Goal: Task Accomplishment & Management: Complete application form

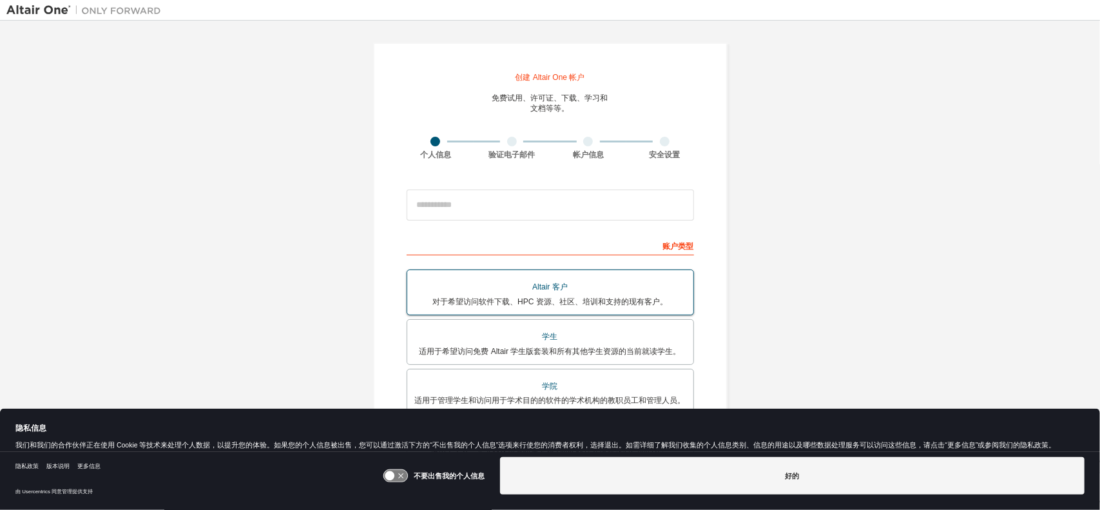
click at [584, 294] on div "Altair 客户" at bounding box center [550, 287] width 271 height 19
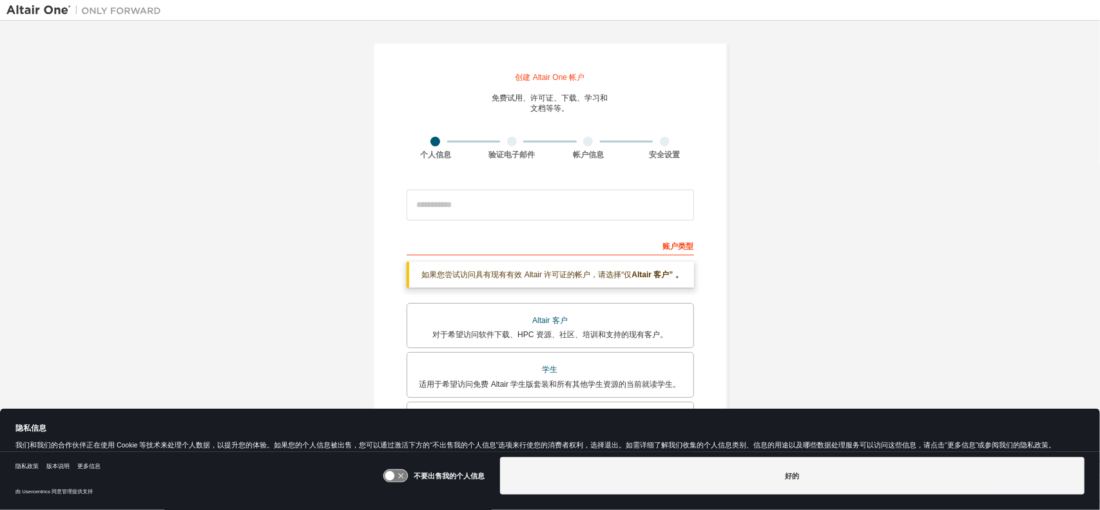
click at [632, 282] on div "如果您尝试访问具有现有有效 Altair 许可证的帐户， 请选择“仅 Altair 客户” 。" at bounding box center [549, 275] width 287 height 26
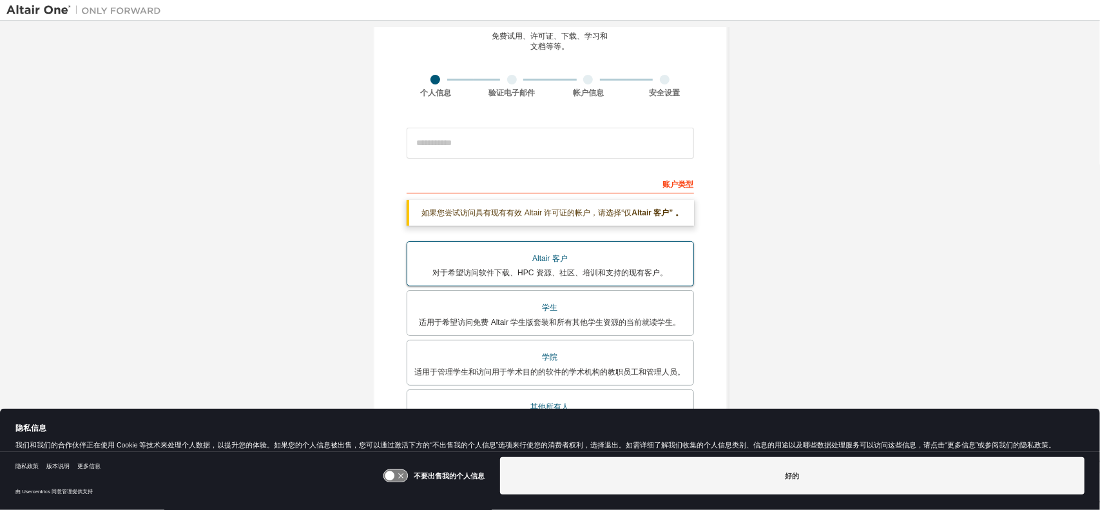
scroll to position [64, 0]
click at [645, 266] on font "对于希望访问软件下载、HPC 资源、社区、培训和支持的现有客户。" at bounding box center [549, 269] width 235 height 9
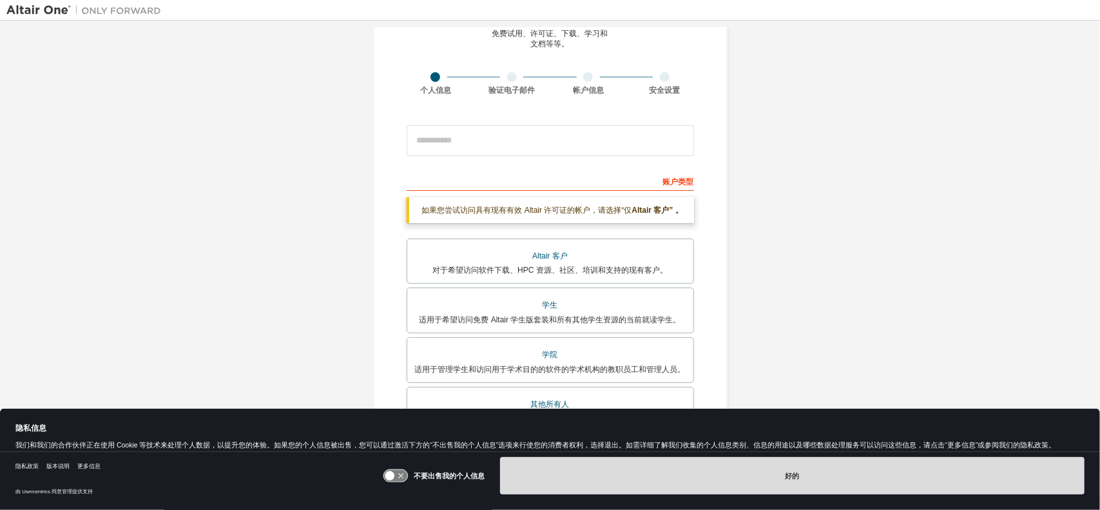
click at [595, 461] on button "好的" at bounding box center [792, 475] width 584 height 37
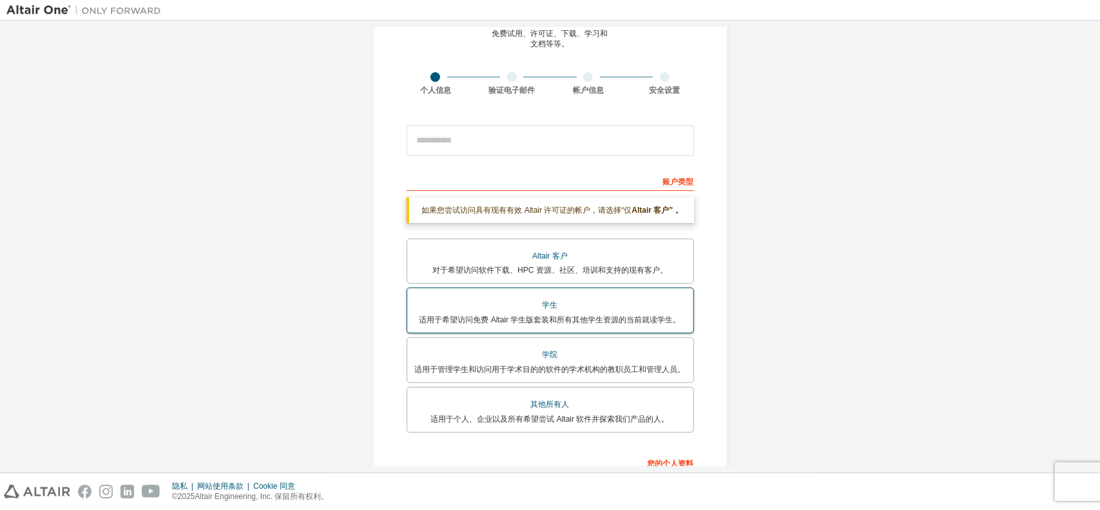
click at [560, 325] on label "学生 适用于希望访问免费 Altair 学生版套装和所有其他学生资源的当前就读学生。" at bounding box center [549, 310] width 287 height 46
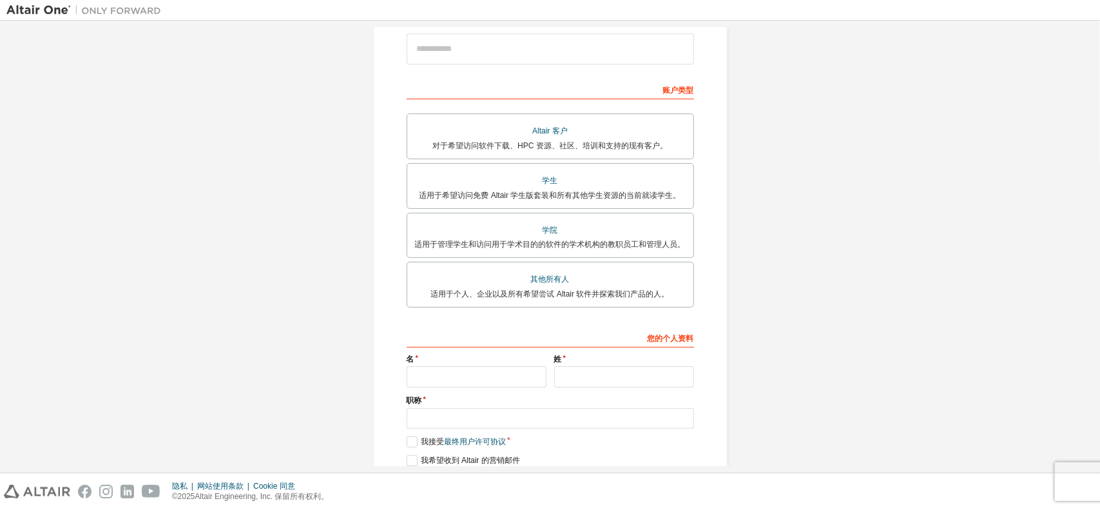
scroll to position [193, 0]
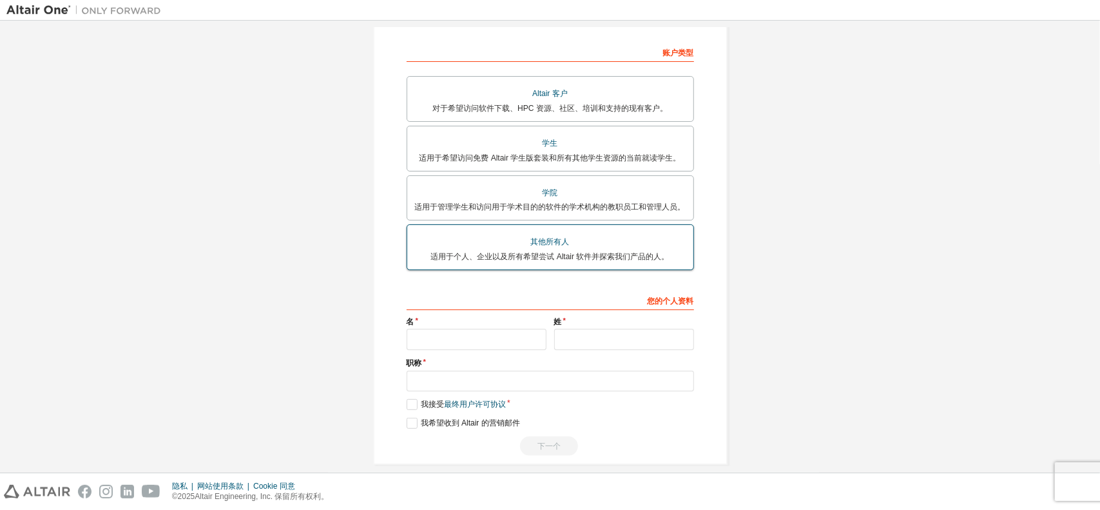
click at [562, 252] on font "适用于个人、企业以及所有希望尝试 Altair 软件并探索我们产品的人。" at bounding box center [549, 256] width 238 height 9
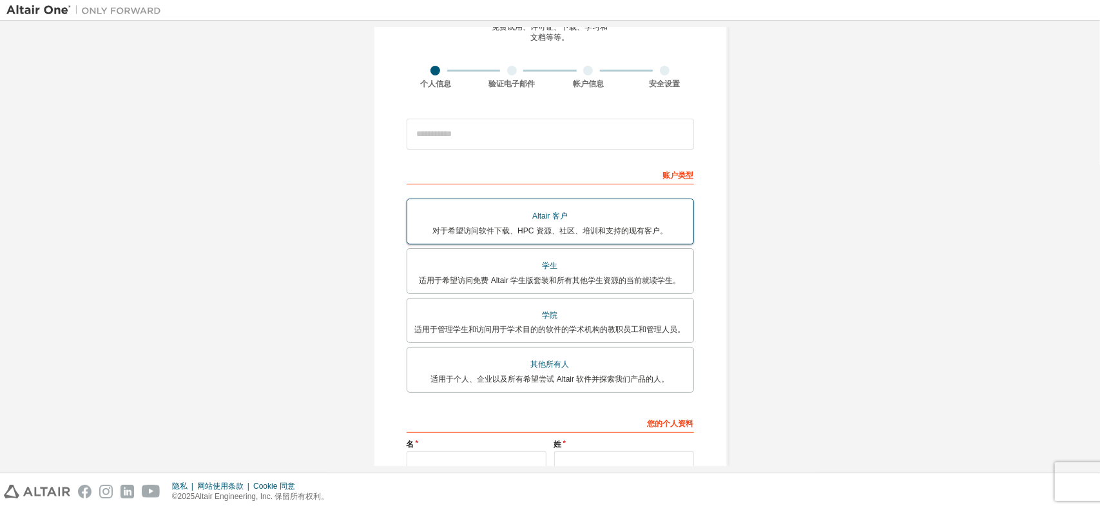
scroll to position [64, 0]
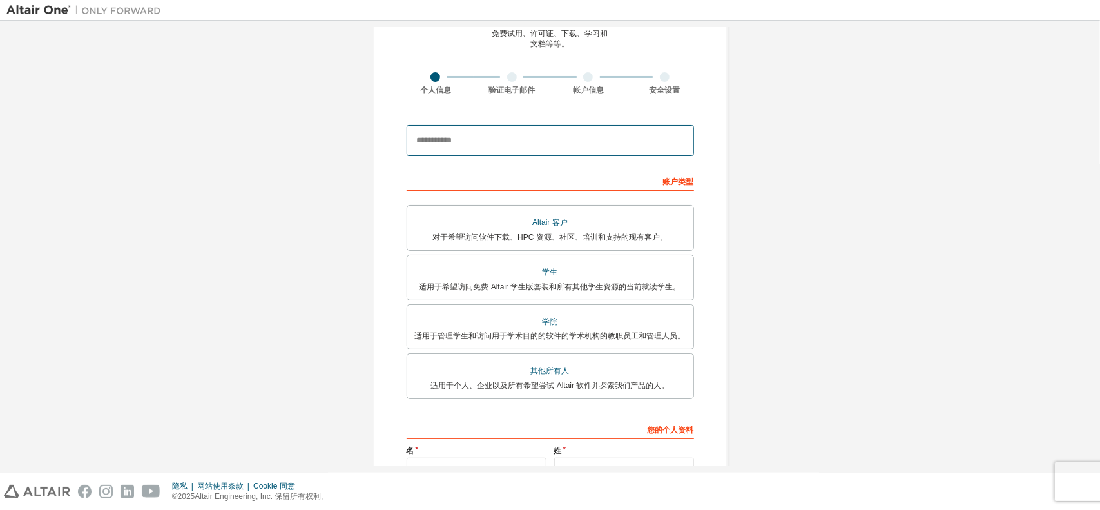
click at [510, 140] on input "email" at bounding box center [549, 140] width 287 height 31
type input "**********"
click at [523, 148] on input "**********" at bounding box center [549, 140] width 287 height 31
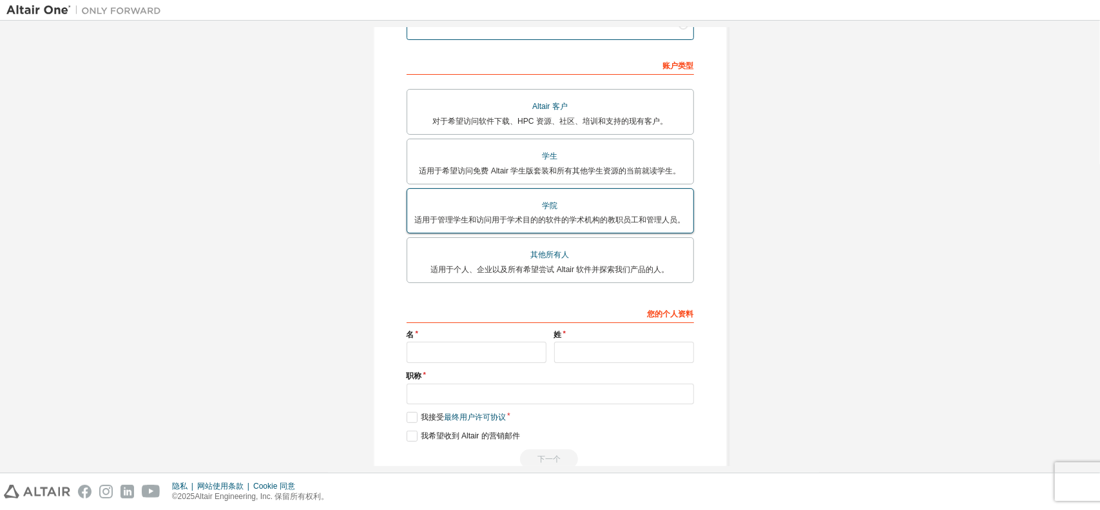
scroll to position [193, 0]
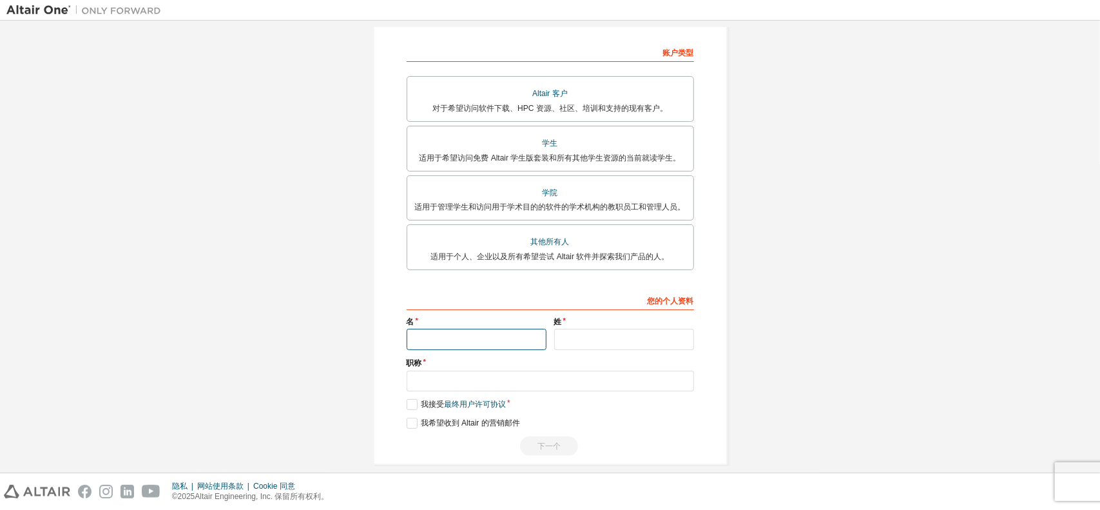
click at [478, 333] on input "text" at bounding box center [476, 339] width 140 height 21
type input "***"
type input "******"
drag, startPoint x: 615, startPoint y: 337, endPoint x: 499, endPoint y: 344, distance: 116.2
click at [499, 344] on div "名 *** 姓 ******" at bounding box center [550, 332] width 295 height 33
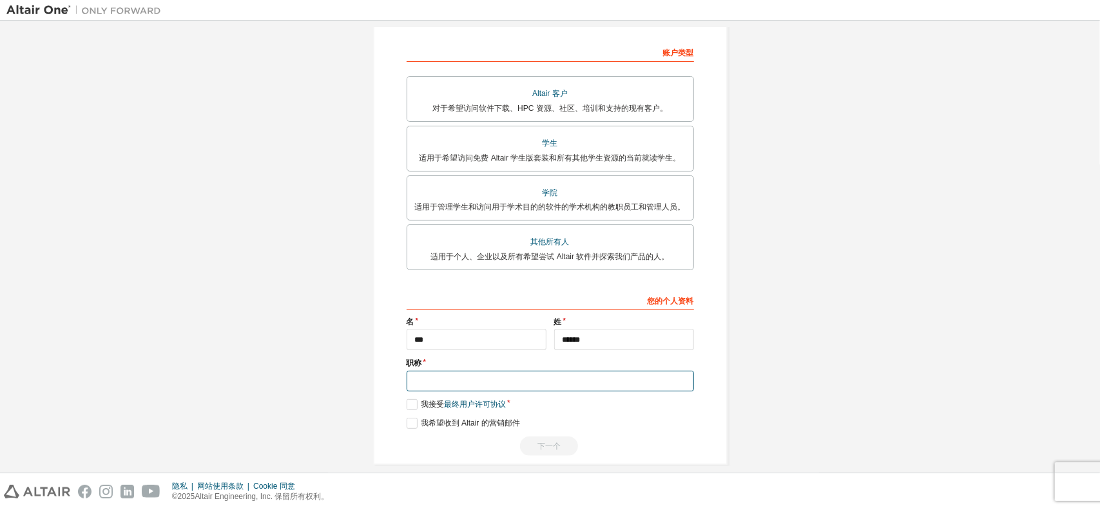
click at [477, 370] on input "text" at bounding box center [549, 380] width 287 height 21
type input "*"
type input "*******"
click at [411, 400] on label "我接受 最终用户许可协议" at bounding box center [455, 404] width 99 height 11
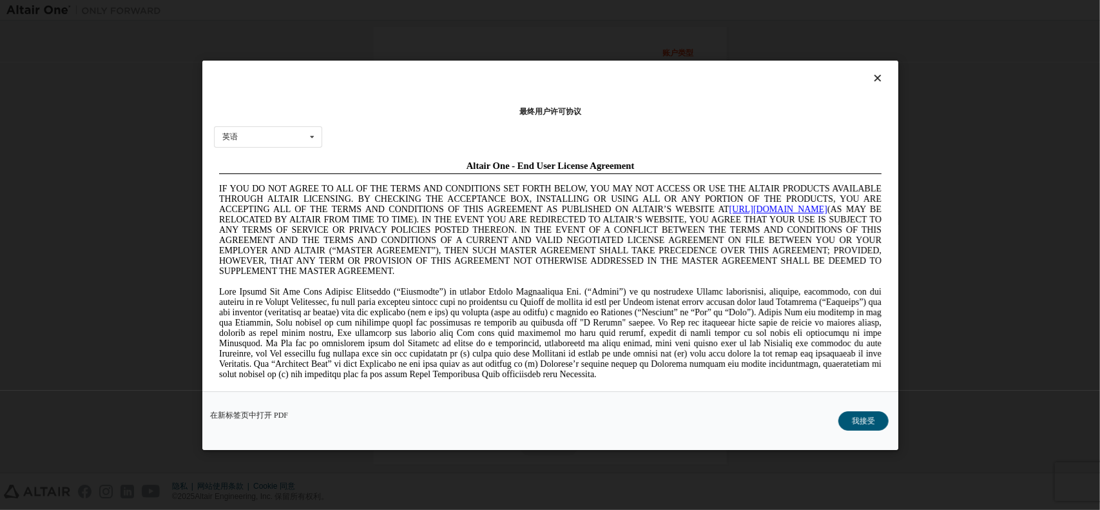
scroll to position [0, 0]
click at [870, 417] on font "我接受" at bounding box center [863, 419] width 23 height 9
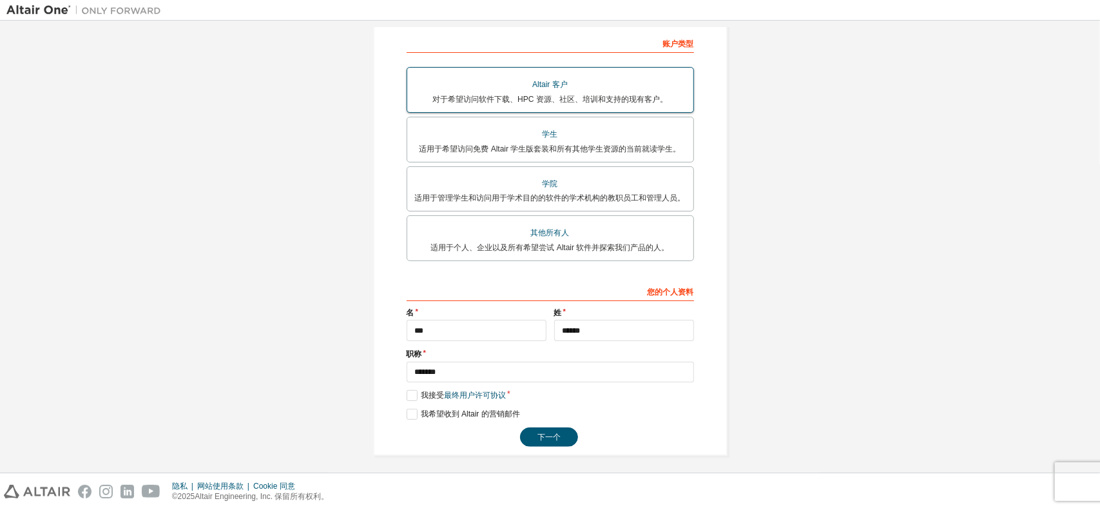
scroll to position [204, 0]
click at [537, 435] on font "下一个" at bounding box center [548, 435] width 23 height 9
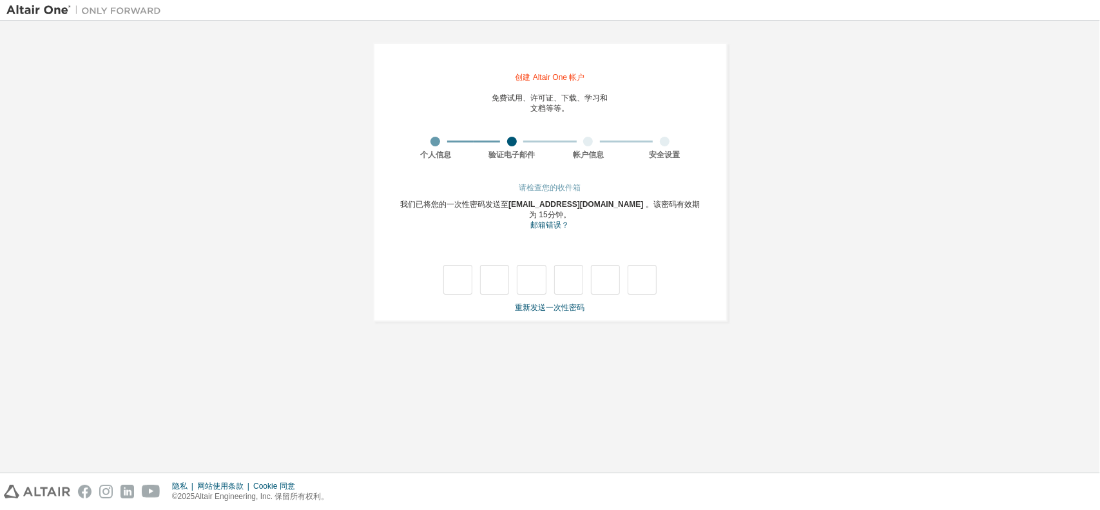
type input "*"
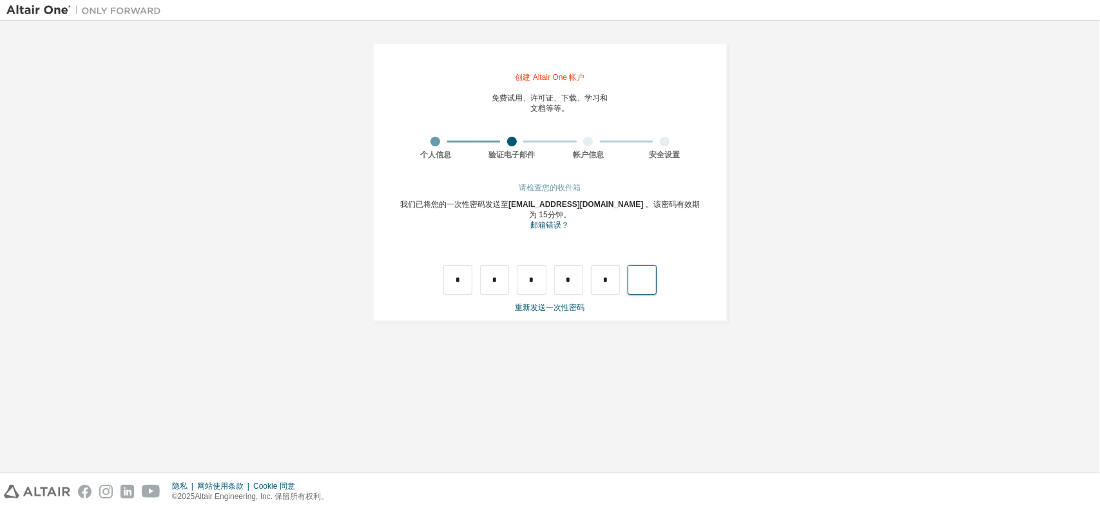
type input "*"
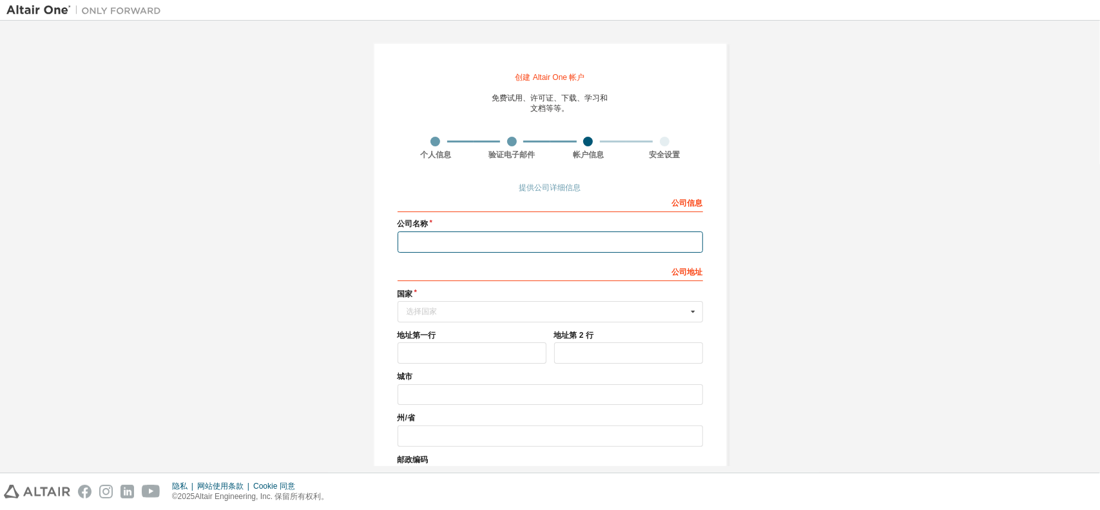
click at [503, 243] on input "text" at bounding box center [549, 241] width 305 height 21
type input "*"
click at [453, 305] on input "text" at bounding box center [551, 311] width 304 height 20
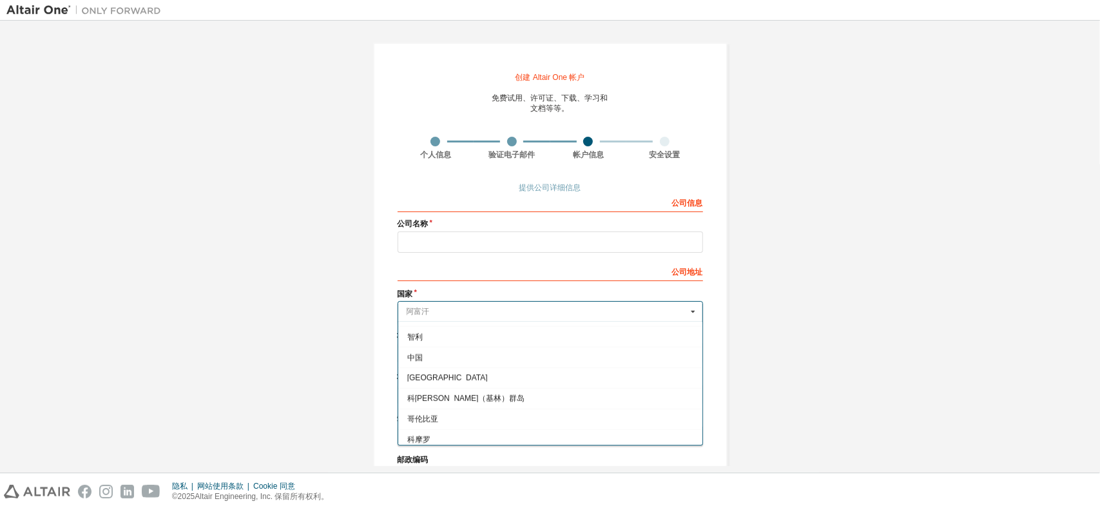
scroll to position [864, 0]
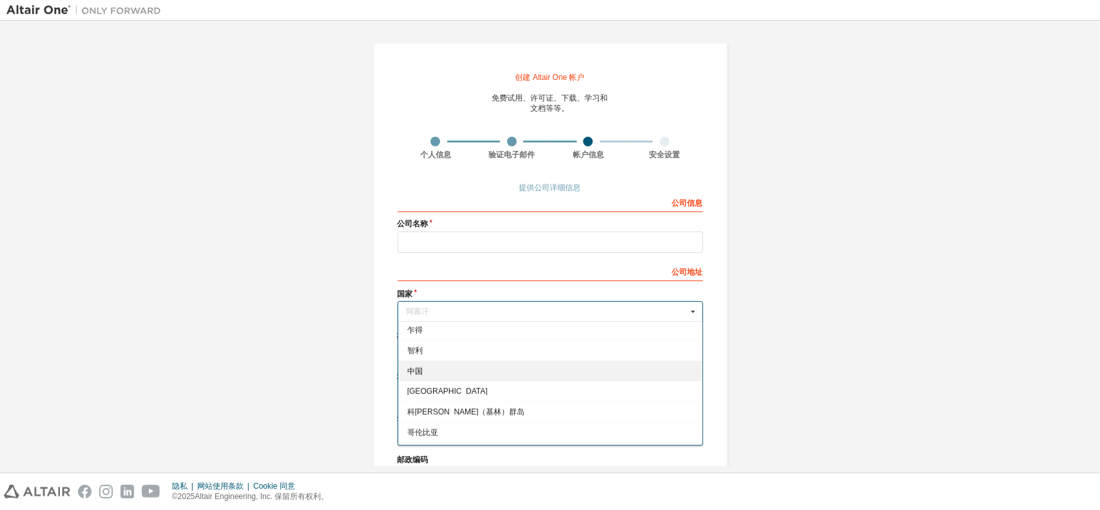
click at [421, 367] on span "中国" at bounding box center [549, 371] width 287 height 8
type input "***"
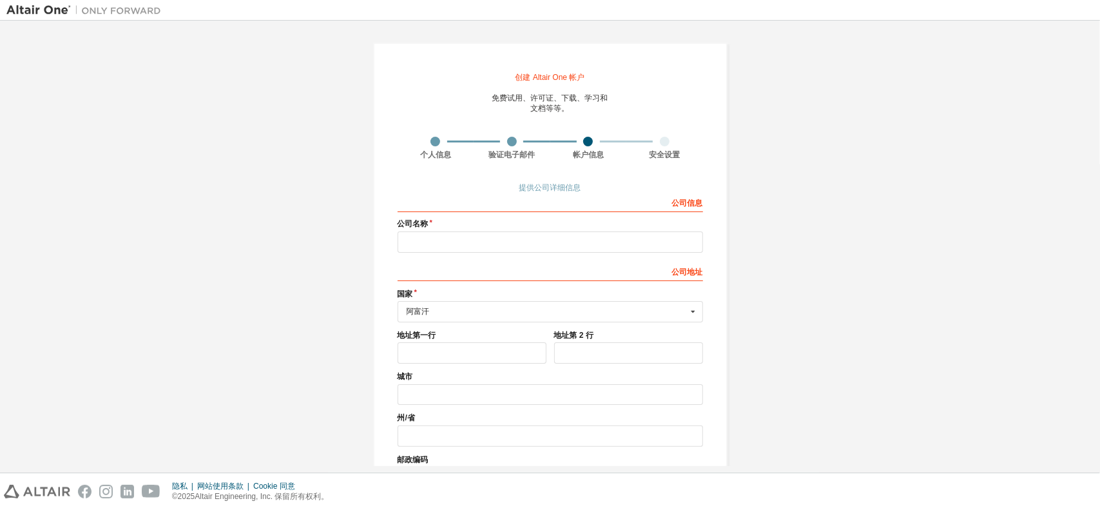
click at [411, 230] on div "公司 名称" at bounding box center [549, 234] width 305 height 33
click at [414, 238] on input "text" at bounding box center [549, 241] width 305 height 21
type input "*"
click at [450, 272] on div "公司 地址" at bounding box center [549, 270] width 305 height 21
drag, startPoint x: 543, startPoint y: 289, endPoint x: 566, endPoint y: 287, distance: 22.6
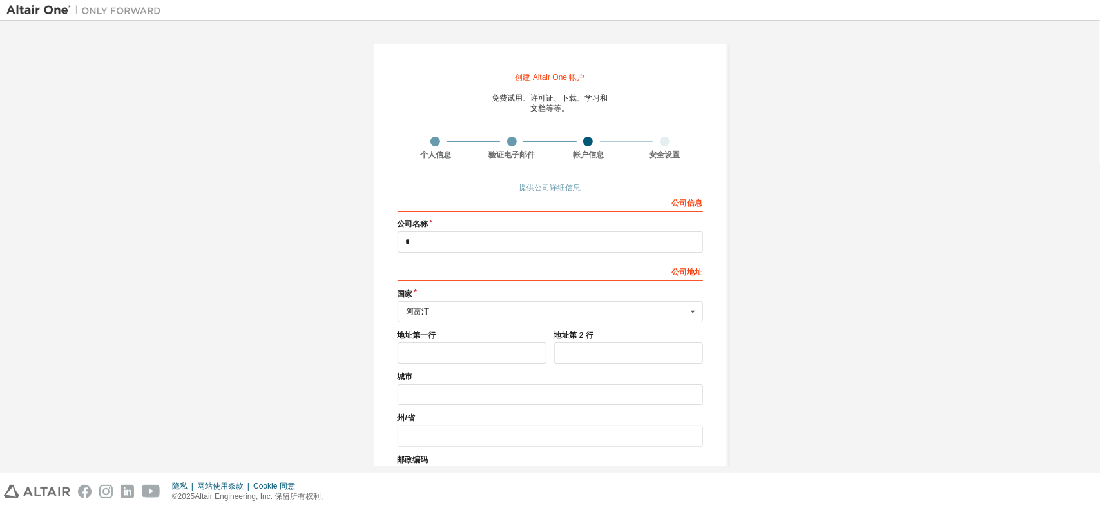
click at [545, 289] on label "国家" at bounding box center [549, 294] width 305 height 10
click at [524, 284] on div "公司 信息 公司 名称 * 公司 地址 *** 国家 阿富汗 阿富汗 奥兰群岛 阿尔巴尼亚 阿尔及利亚 美属萨摩亚 安道尔 安哥拉 安圭拉 南极洲 安提瓜和巴…" at bounding box center [549, 339] width 305 height 296
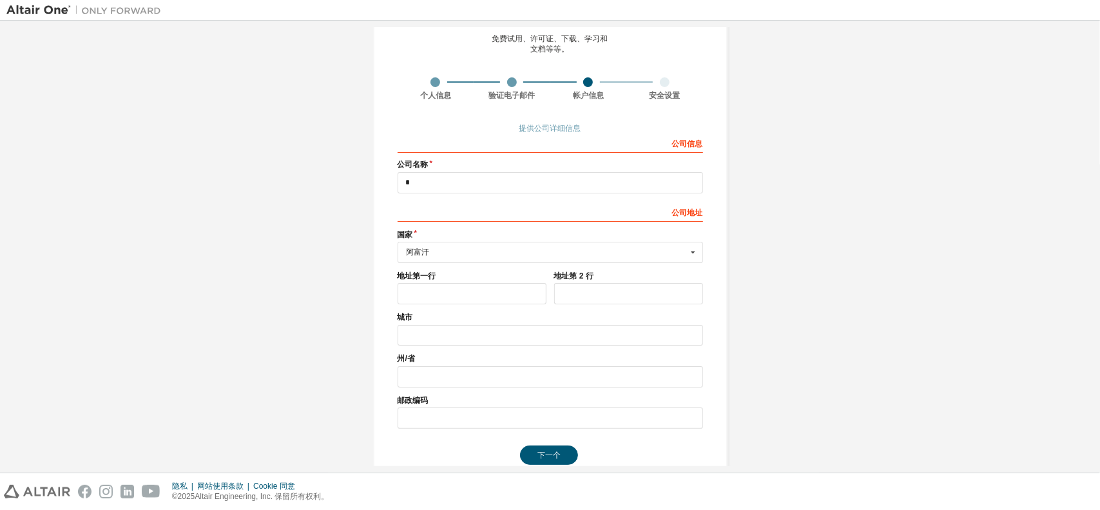
scroll to position [64, 0]
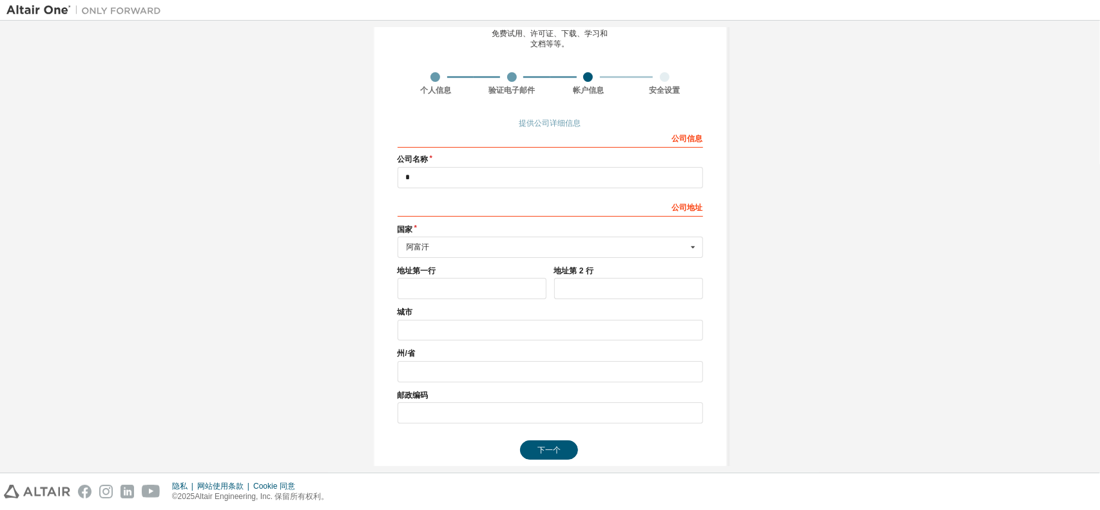
click at [471, 271] on label "地址第一行" at bounding box center [471, 270] width 149 height 10
click at [469, 289] on input "text" at bounding box center [471, 288] width 149 height 21
click at [425, 242] on input "text" at bounding box center [551, 247] width 304 height 20
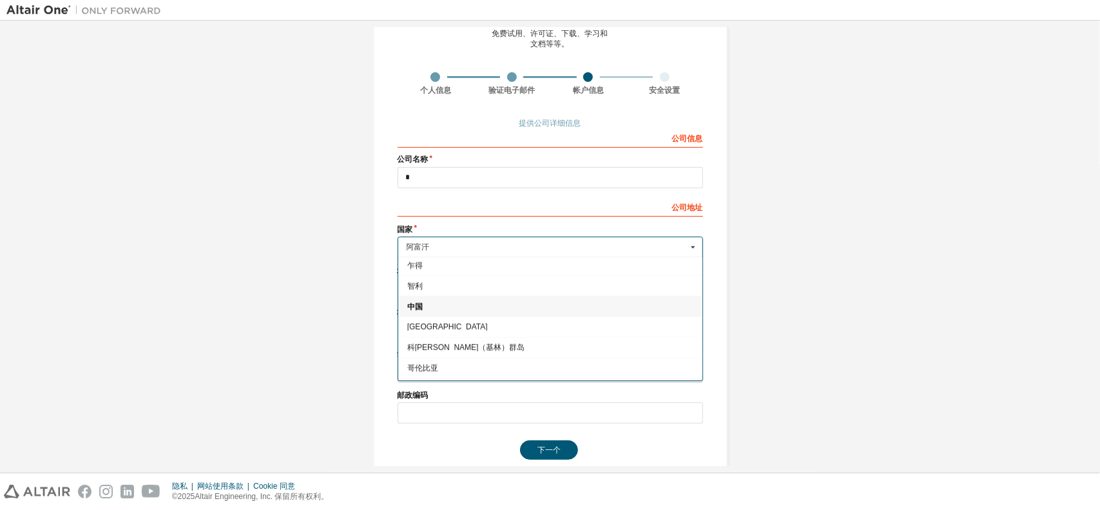
click at [423, 302] on span "中国" at bounding box center [549, 306] width 287 height 8
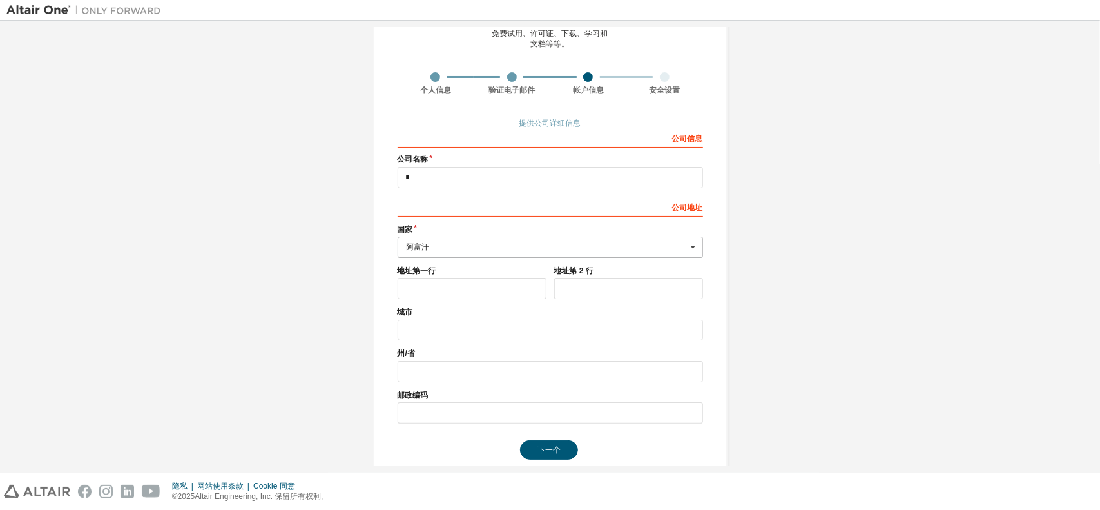
click at [427, 247] on div "阿富汗" at bounding box center [546, 247] width 280 height 8
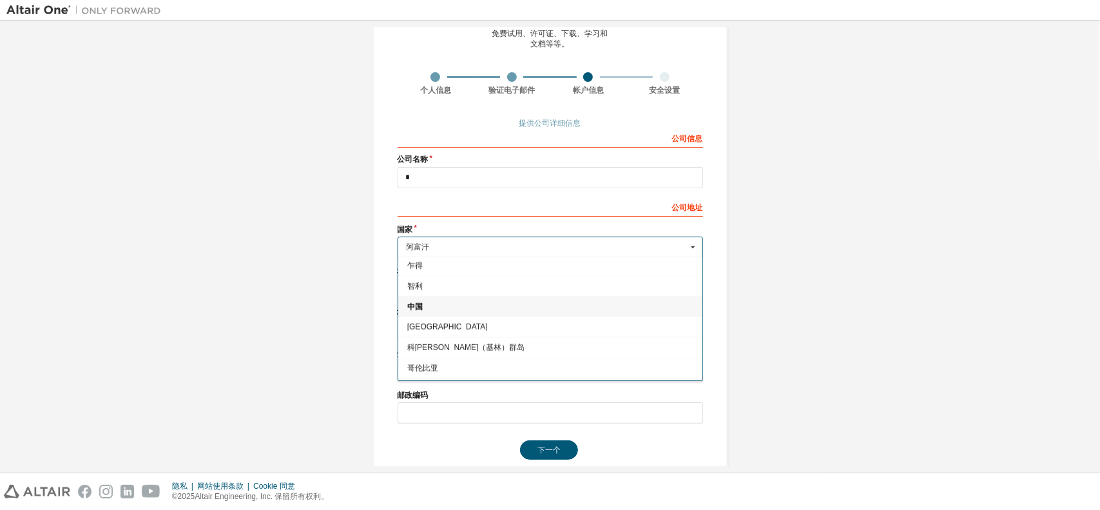
click at [406, 301] on font "中国" at bounding box center [413, 305] width 15 height 9
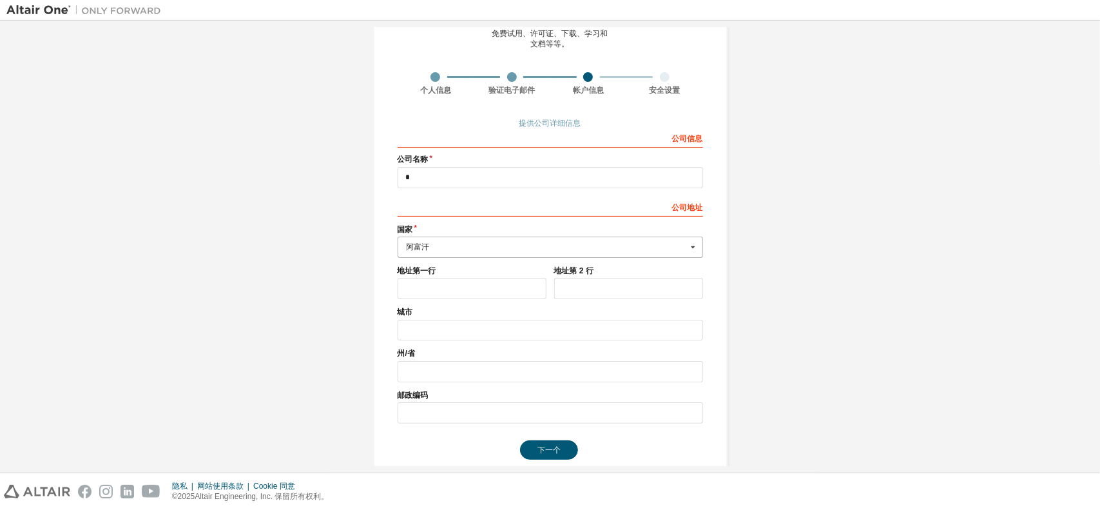
click at [437, 249] on div "阿富汗" at bounding box center [546, 247] width 280 height 8
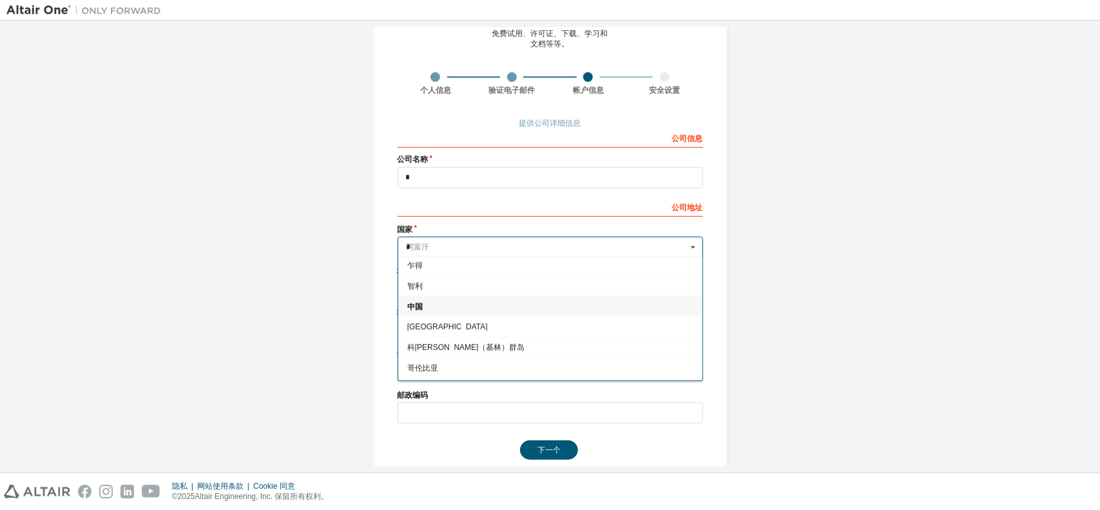
scroll to position [0, 0]
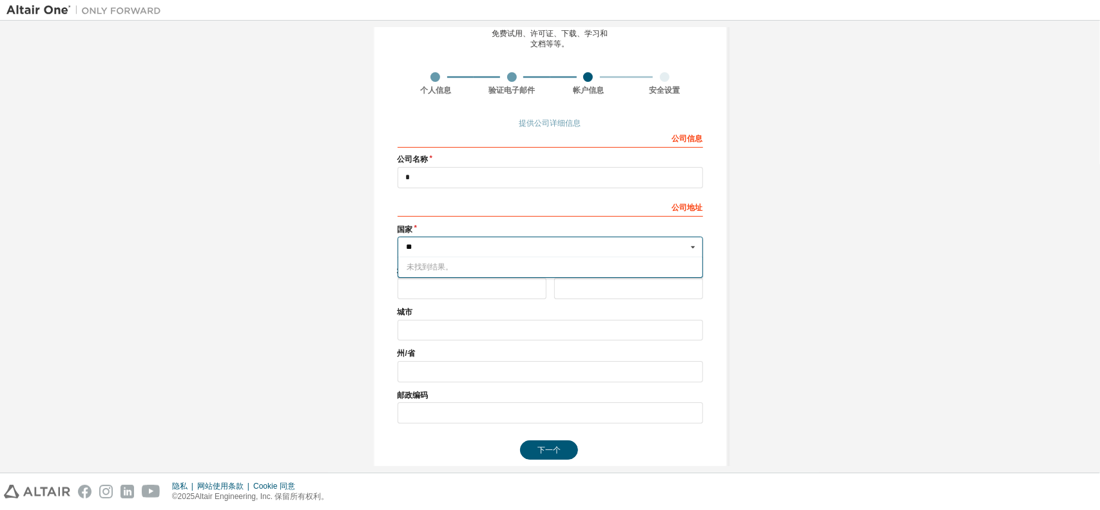
type input "**"
click at [408, 308] on font "城市" at bounding box center [404, 311] width 15 height 9
click at [427, 243] on div "中国" at bounding box center [546, 247] width 280 height 8
click at [326, 252] on div "创建 Altair One 帐户 免费试用、许可证、下载、学习和 文档等等。 个人信息 验证电子邮件 帐户信息 安全设置 提供公司详细信息 公司 信息 公司 …" at bounding box center [549, 223] width 1087 height 521
click at [447, 276] on div "地址第一行" at bounding box center [472, 281] width 157 height 33
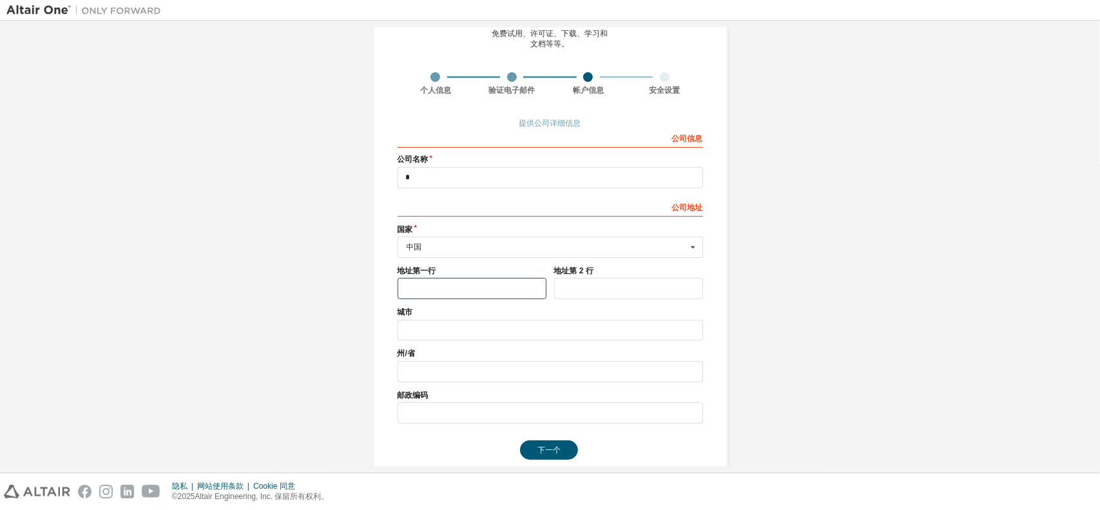
click at [445, 287] on input "text" at bounding box center [471, 288] width 149 height 21
click at [419, 321] on input "text" at bounding box center [549, 330] width 305 height 21
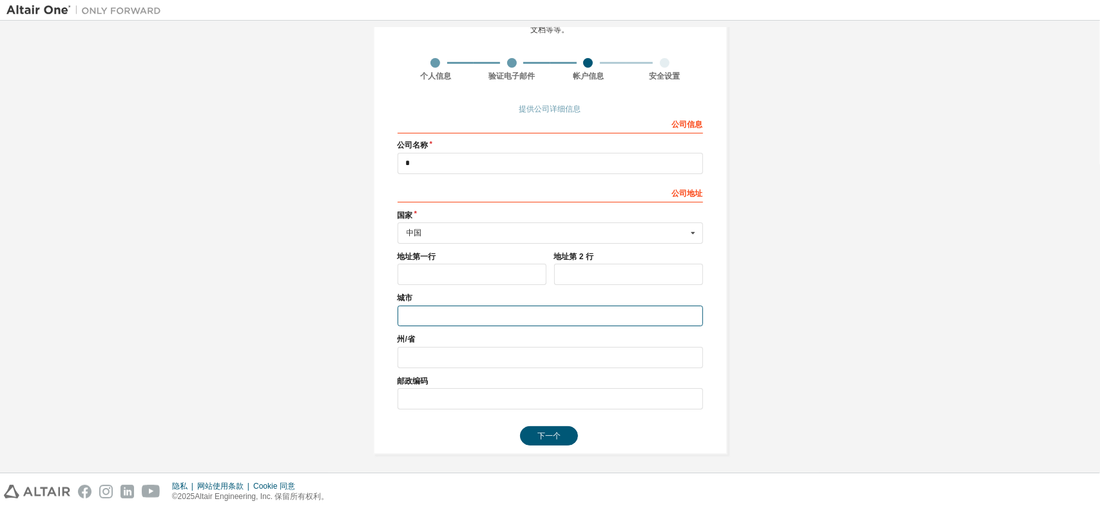
scroll to position [80, 0]
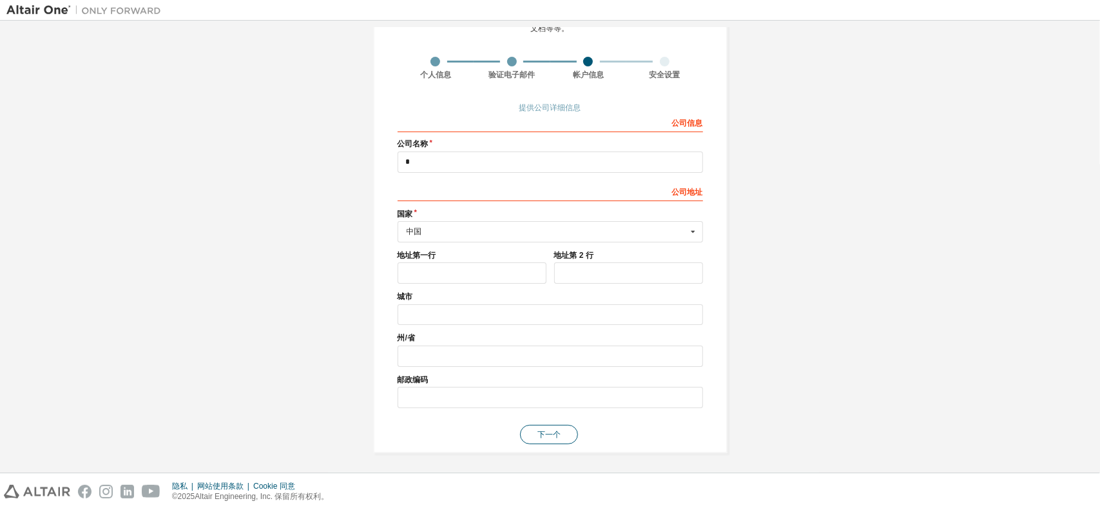
click at [544, 437] on button "下一个" at bounding box center [549, 434] width 58 height 19
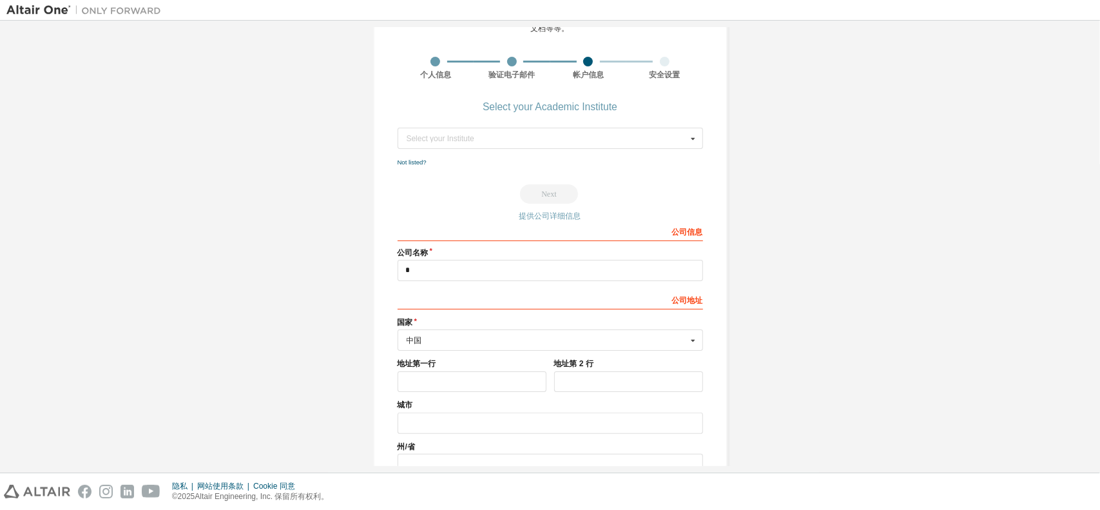
scroll to position [0, 0]
